Goal: Task Accomplishment & Management: Use online tool/utility

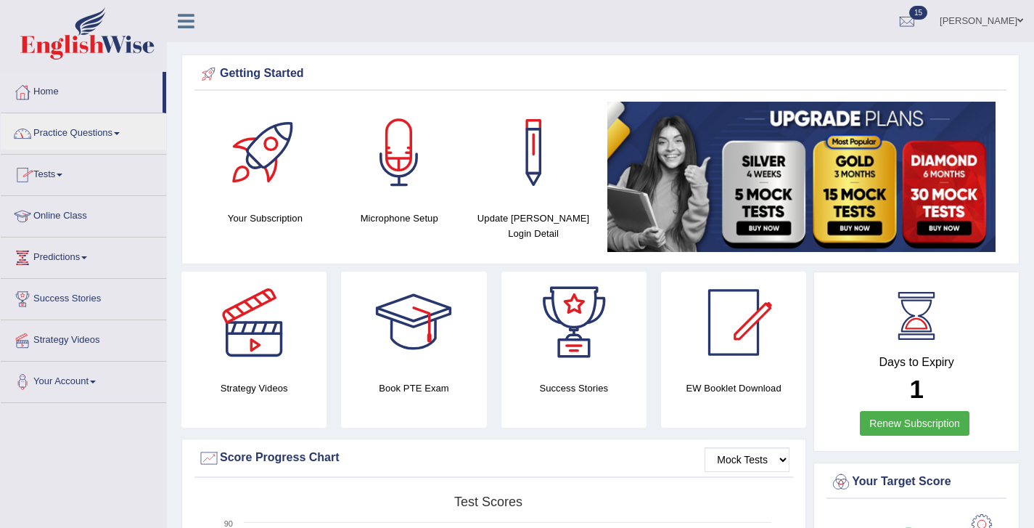
click at [51, 174] on link "Tests" at bounding box center [84, 173] width 166 height 36
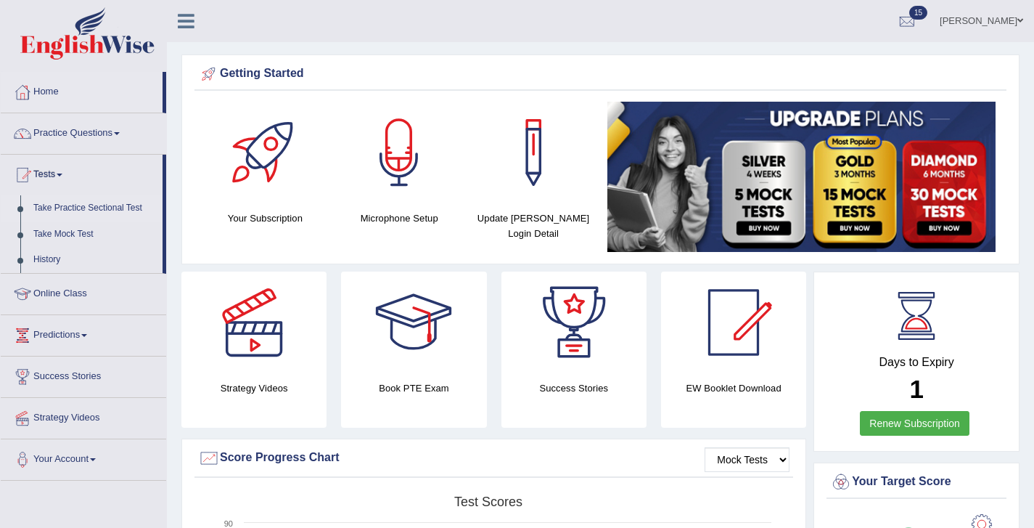
click at [53, 210] on link "Take Practice Sectional Test" at bounding box center [95, 208] width 136 height 26
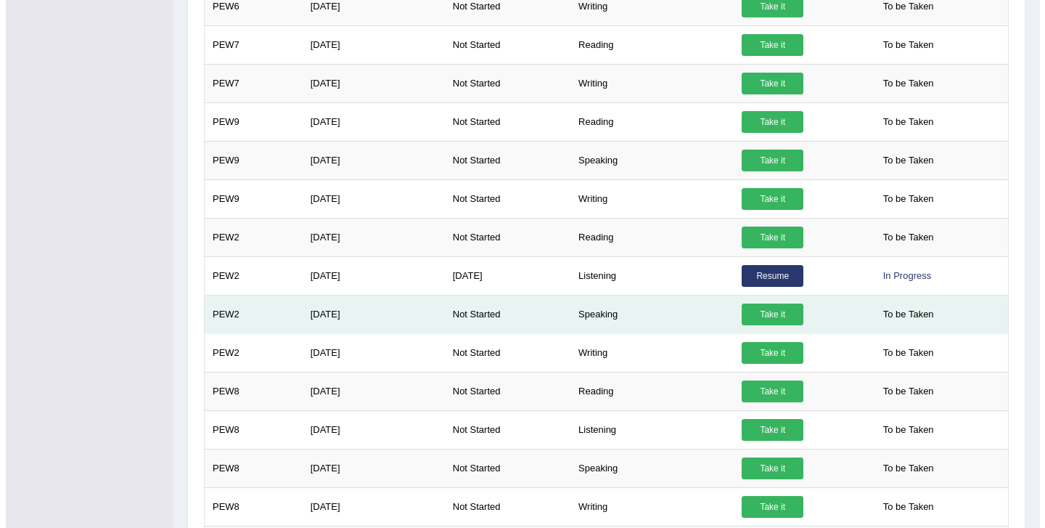
scroll to position [560, 0]
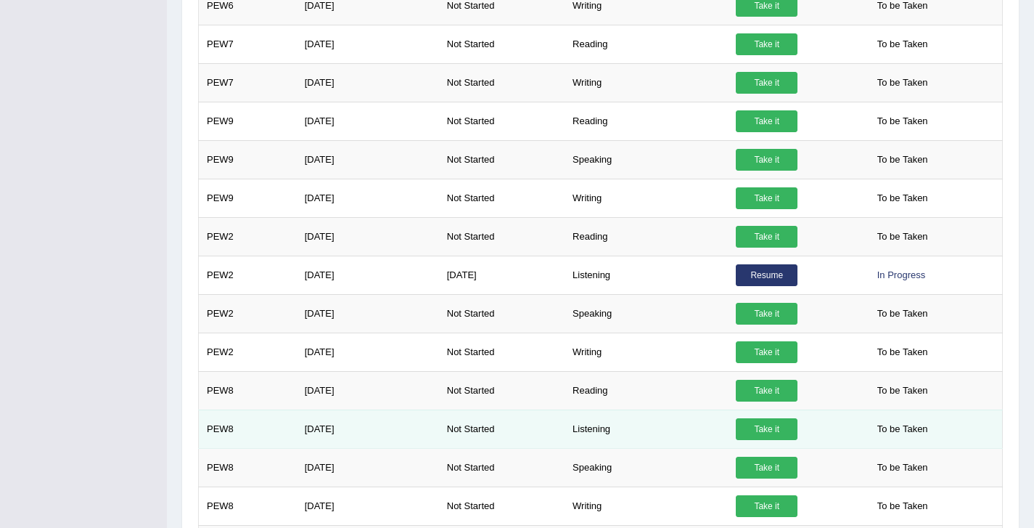
click at [762, 433] on link "Take it" at bounding box center [767, 429] width 62 height 22
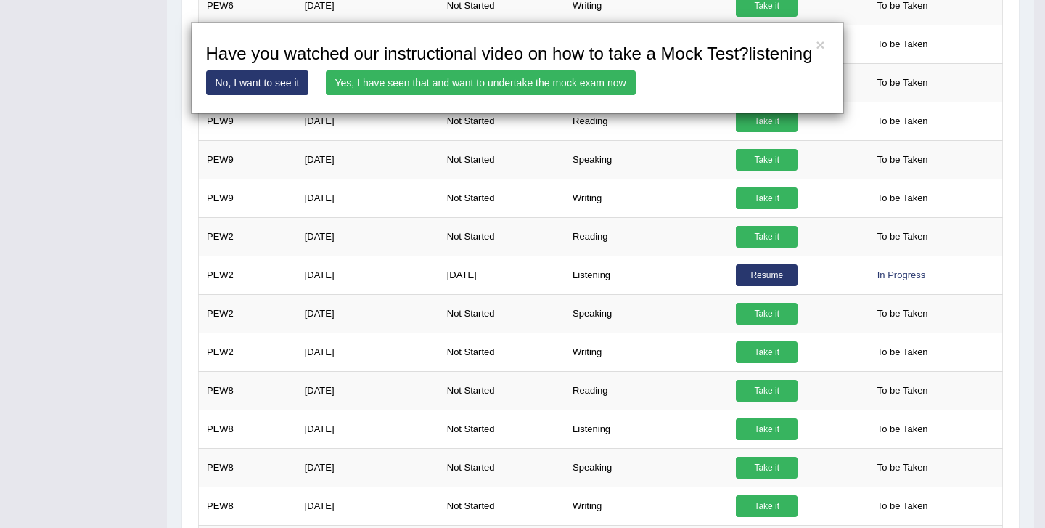
click at [534, 95] on link "Yes, I have seen that and want to undertake the mock exam now" at bounding box center [481, 82] width 310 height 25
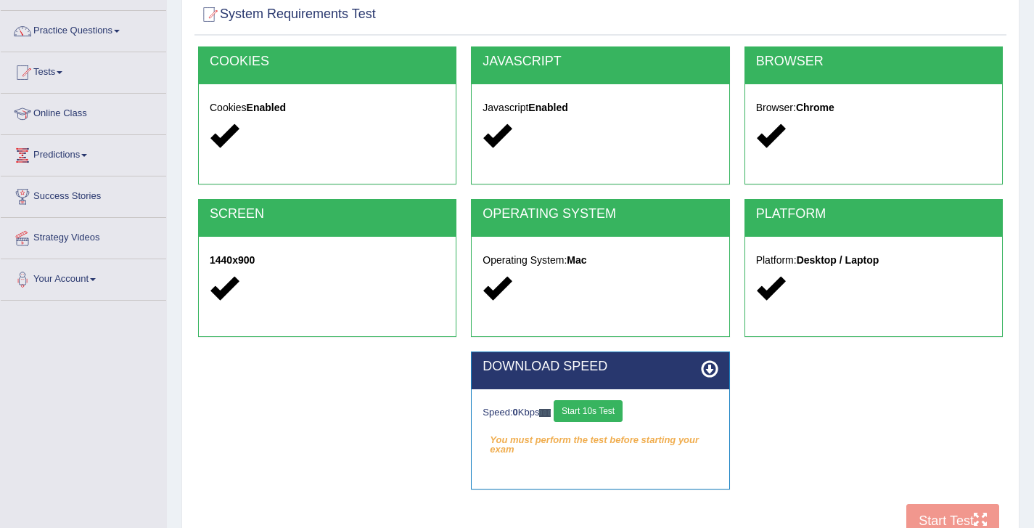
scroll to position [131, 0]
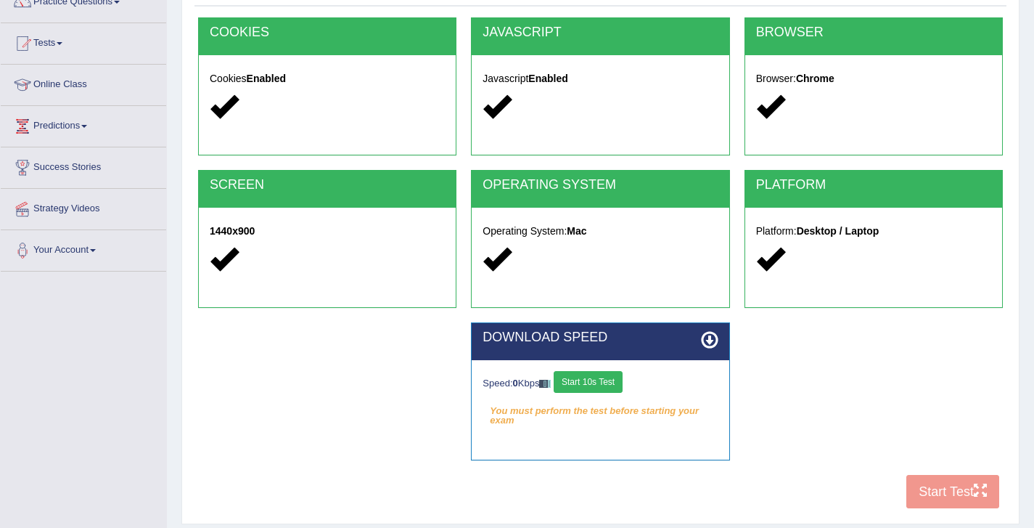
click at [592, 386] on button "Start 10s Test" at bounding box center [588, 382] width 69 height 22
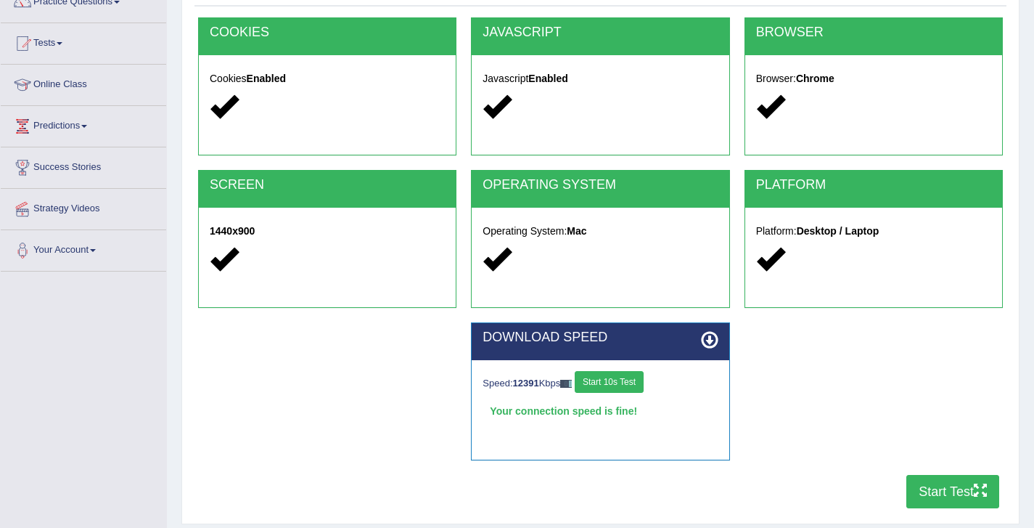
click at [611, 380] on button "Start 10s Test" at bounding box center [609, 382] width 69 height 22
click at [625, 383] on button "Start 10s Test" at bounding box center [604, 382] width 69 height 22
click at [936, 491] on button "Start Test" at bounding box center [953, 491] width 93 height 33
